Goal: Task Accomplishment & Management: Use online tool/utility

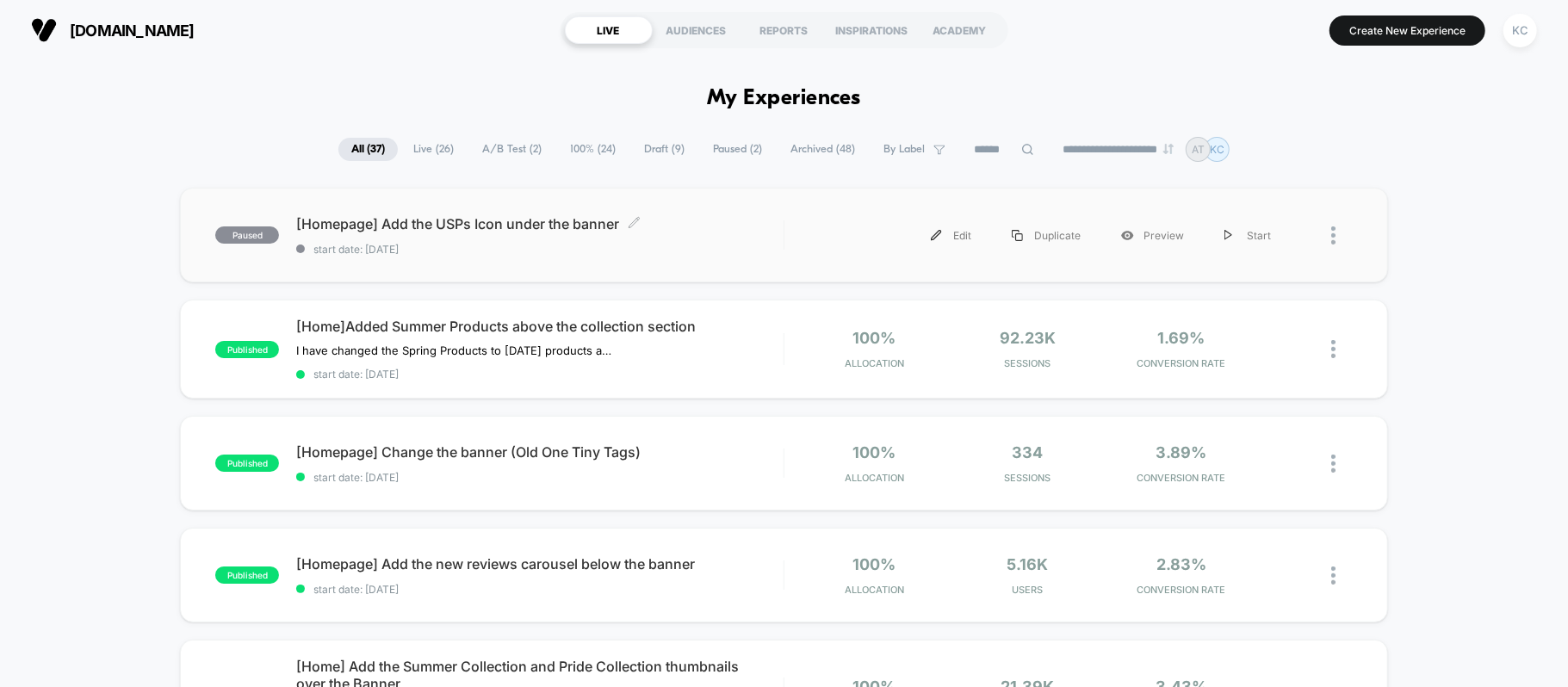
click at [548, 222] on span "[Homepage] Add the USPs Icon under the banner Click to edit experience details" at bounding box center [540, 224] width 487 height 18
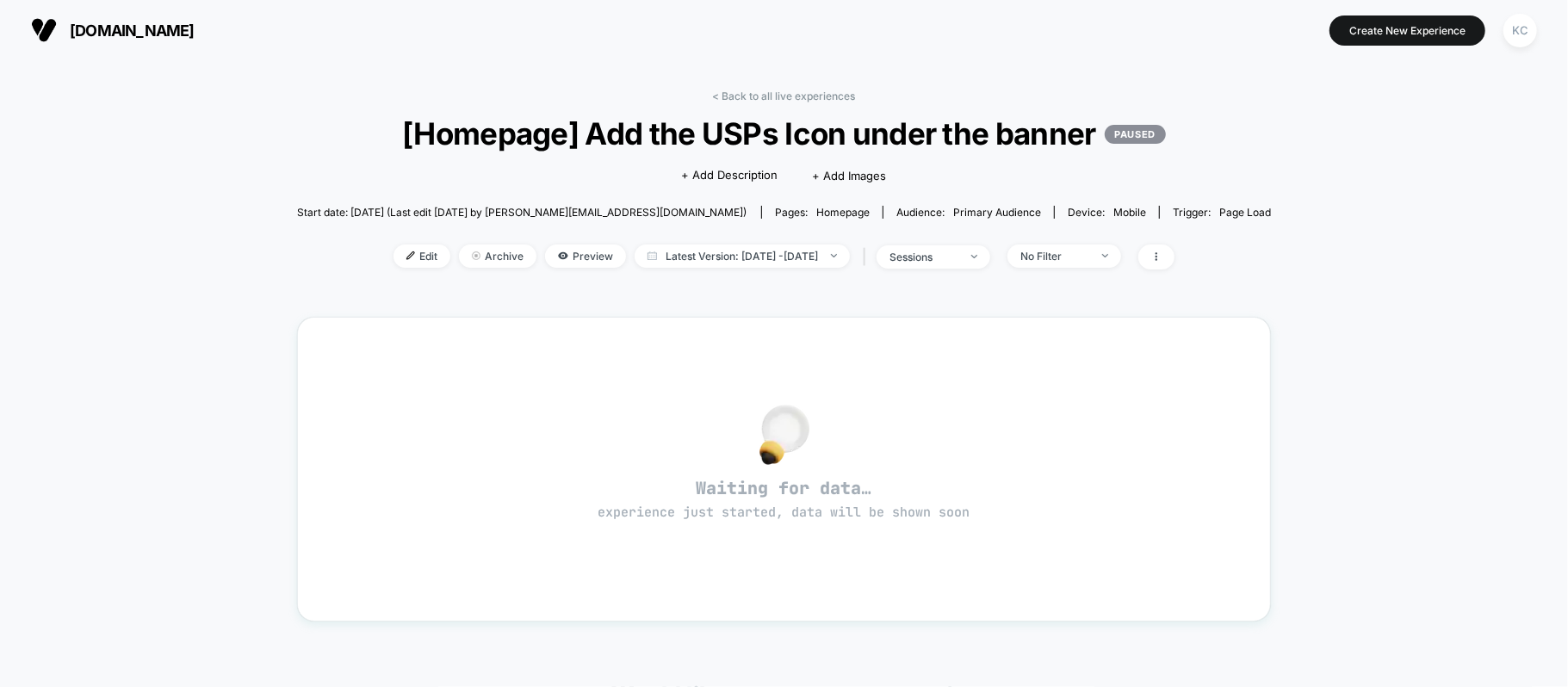
click at [939, 125] on span "[Homepage] Add the USPs Icon under the banner PAUSED" at bounding box center [783, 133] width 876 height 36
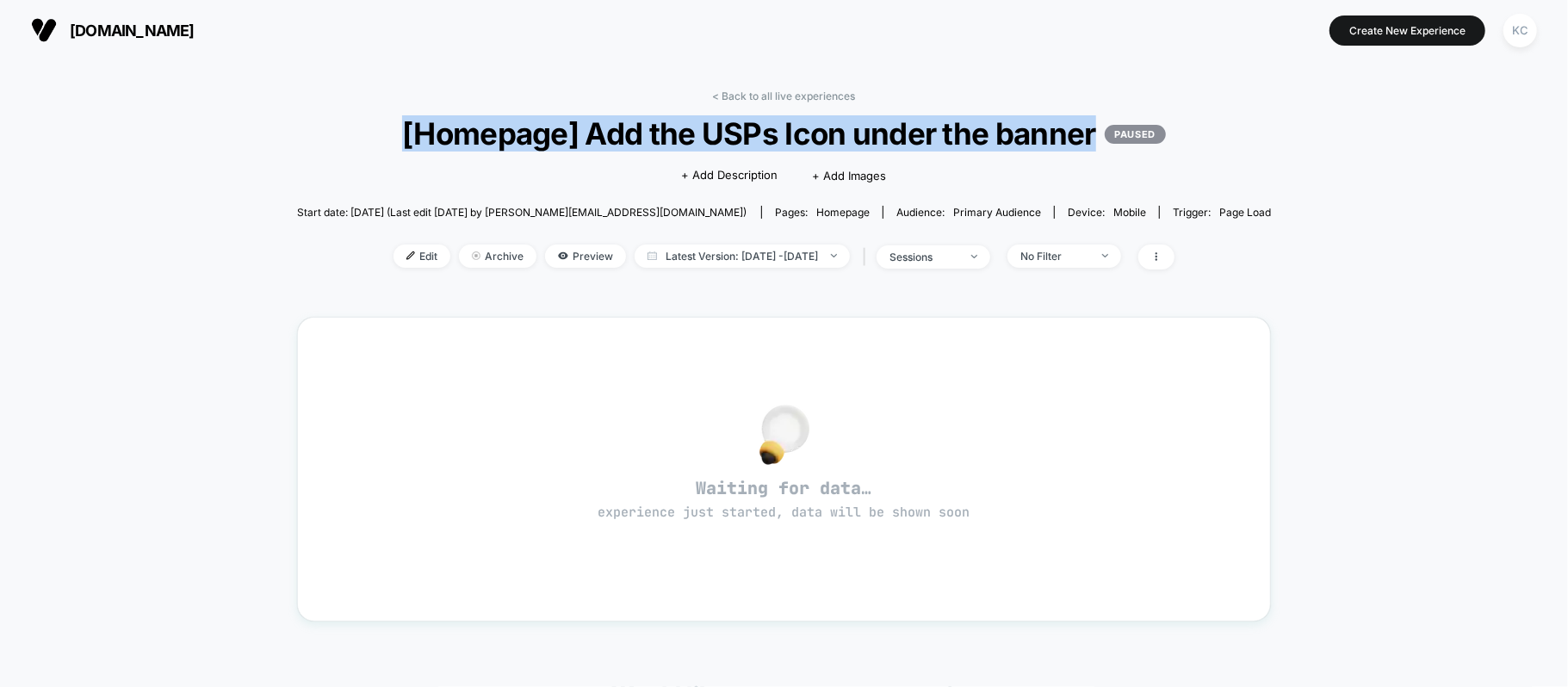
click at [939, 125] on span "[Homepage] Add the USPs Icon under the banner PAUSED" at bounding box center [783, 133] width 876 height 36
copy span "[Homepage] Add the USPs Icon under the banner"
